Goal: Task Accomplishment & Management: Manage account settings

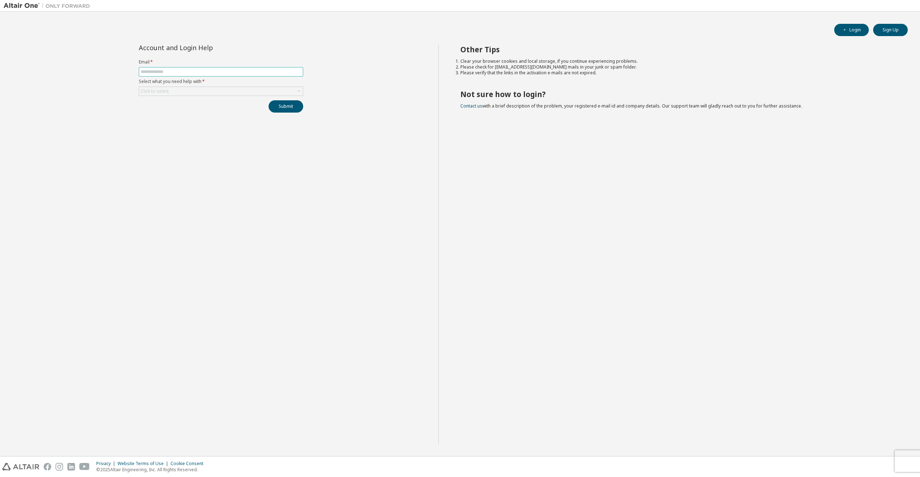
click at [301, 72] on nordpass-icon at bounding box center [301, 72] width 0 height 0
click at [0, 476] on nordpass-portal at bounding box center [0, 477] width 0 height 0
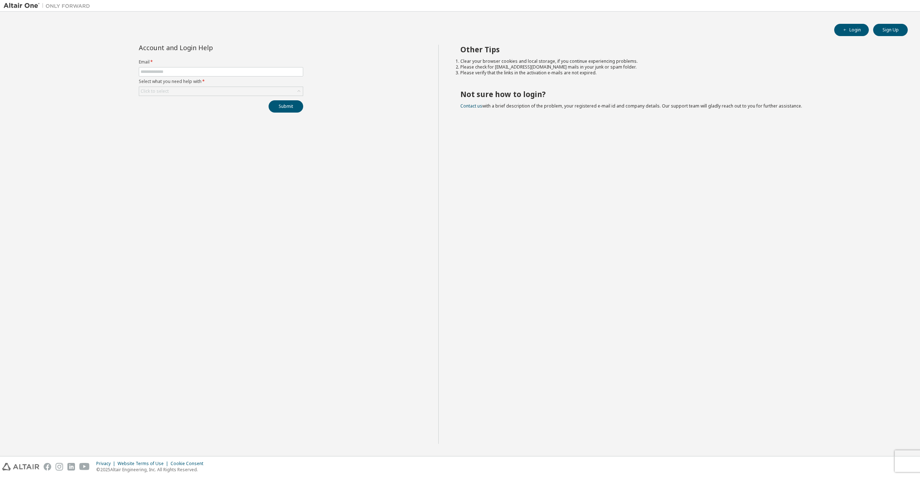
click at [0, 476] on nordpass-portal at bounding box center [0, 477] width 0 height 0
drag, startPoint x: 812, startPoint y: 64, endPoint x: 706, endPoint y: 130, distance: 124.7
click at [706, 130] on div "Other Tips Clear your browser cookies and local storage, if you continue experi…" at bounding box center [677, 244] width 478 height 399
click at [0, 476] on nordpass-portal at bounding box center [0, 477] width 0 height 0
click at [856, 30] on button "Login" at bounding box center [851, 30] width 35 height 12
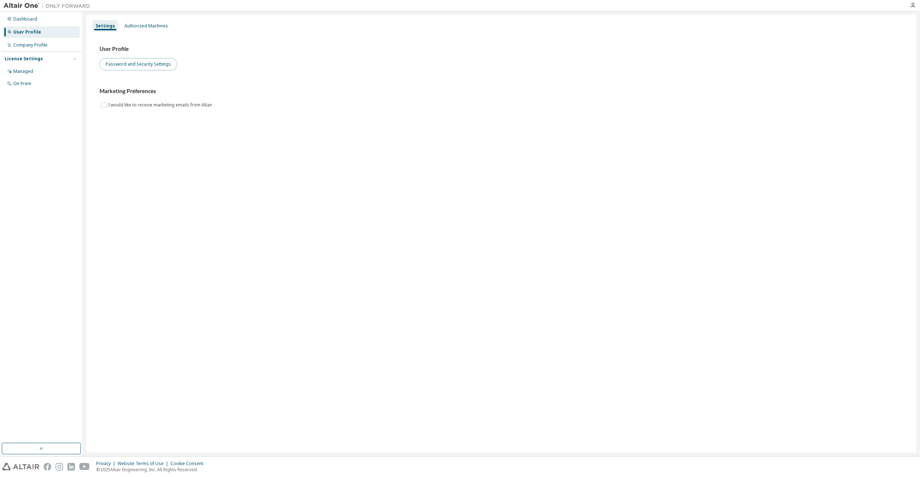
click at [124, 62] on button "Password and Security Settings" at bounding box center [139, 64] width 78 height 12
